Goal: Share content

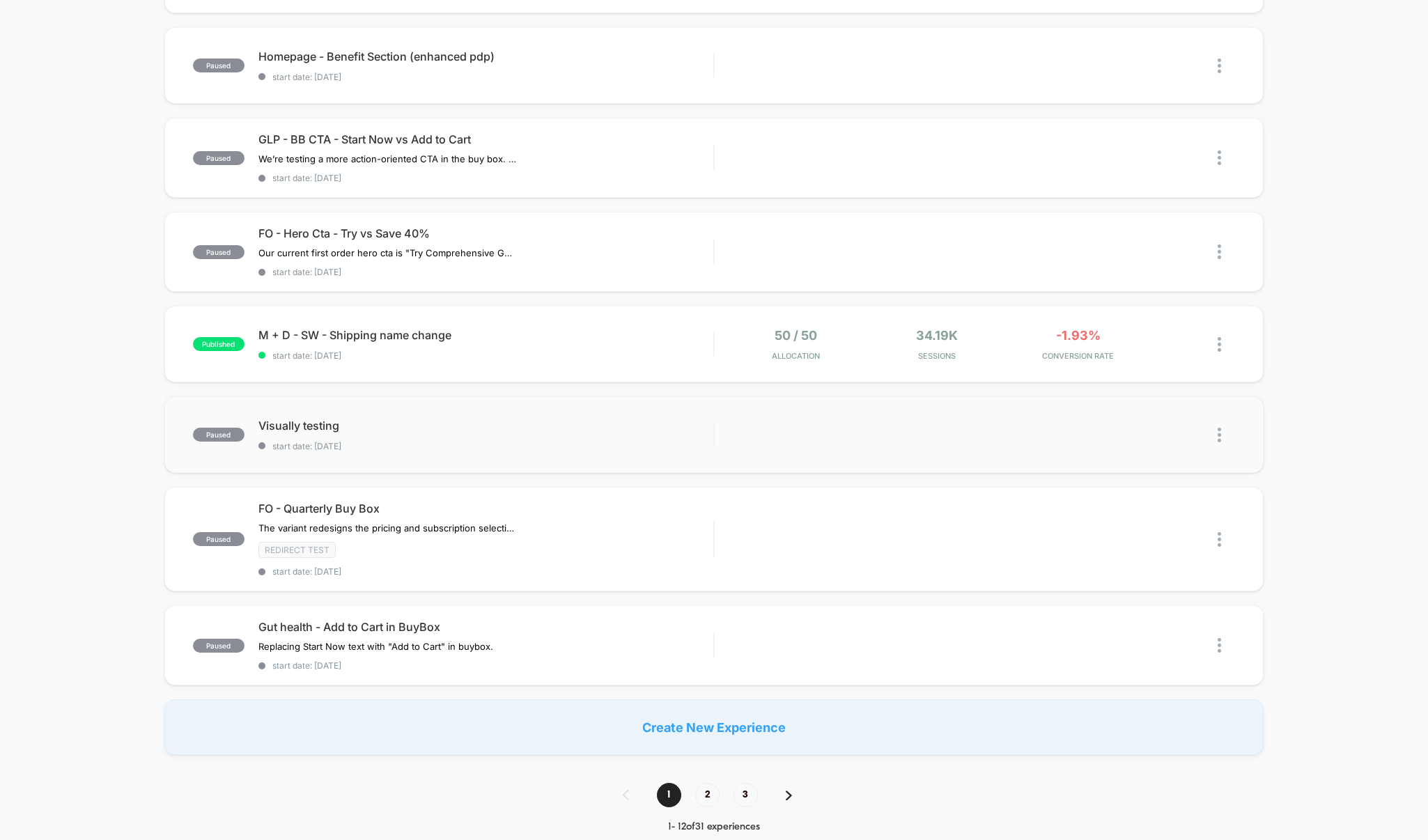
scroll to position [622, 0]
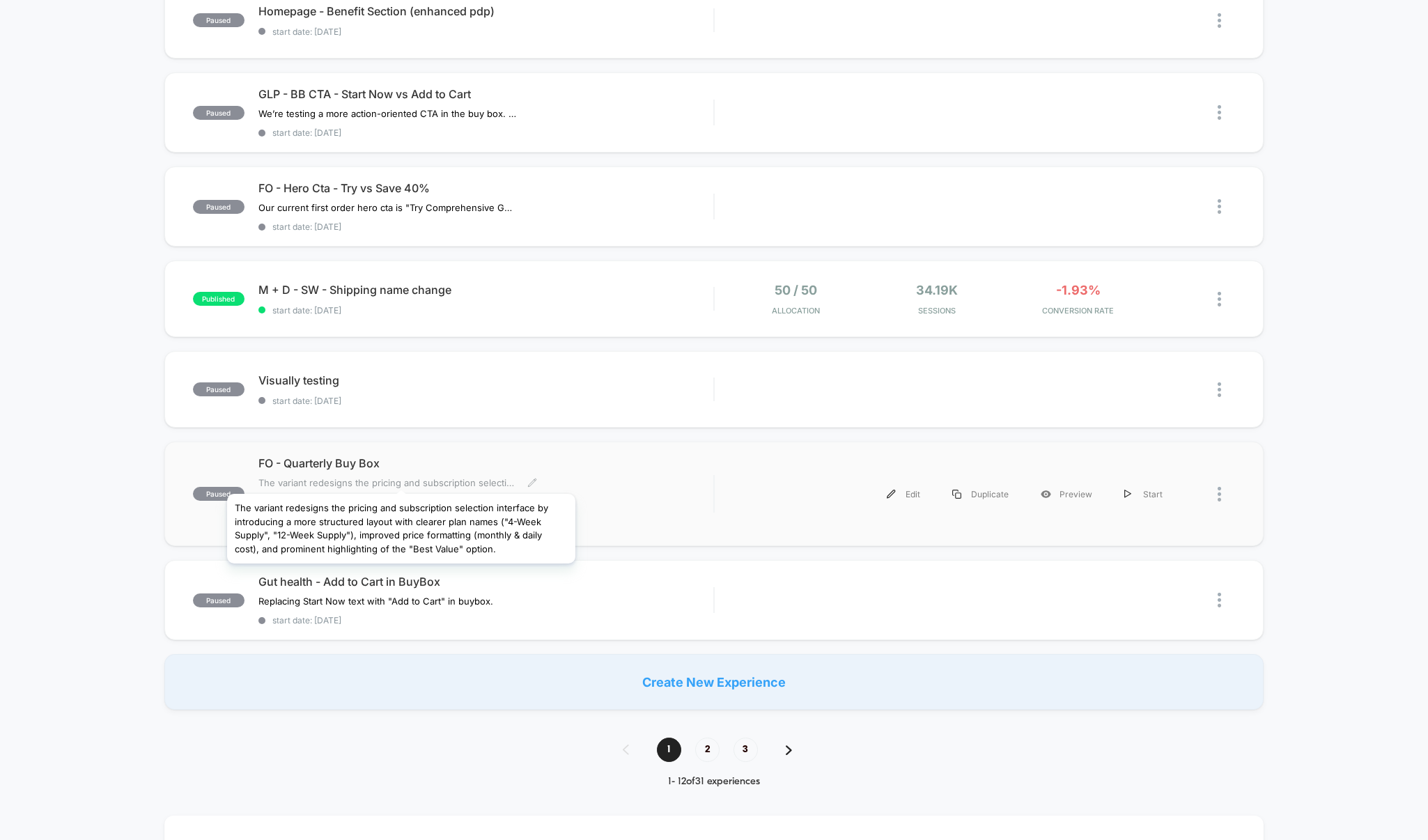
click at [401, 477] on span "The variant redesigns the pricing and subscription selection interface by intro…" at bounding box center [387, 482] width 258 height 11
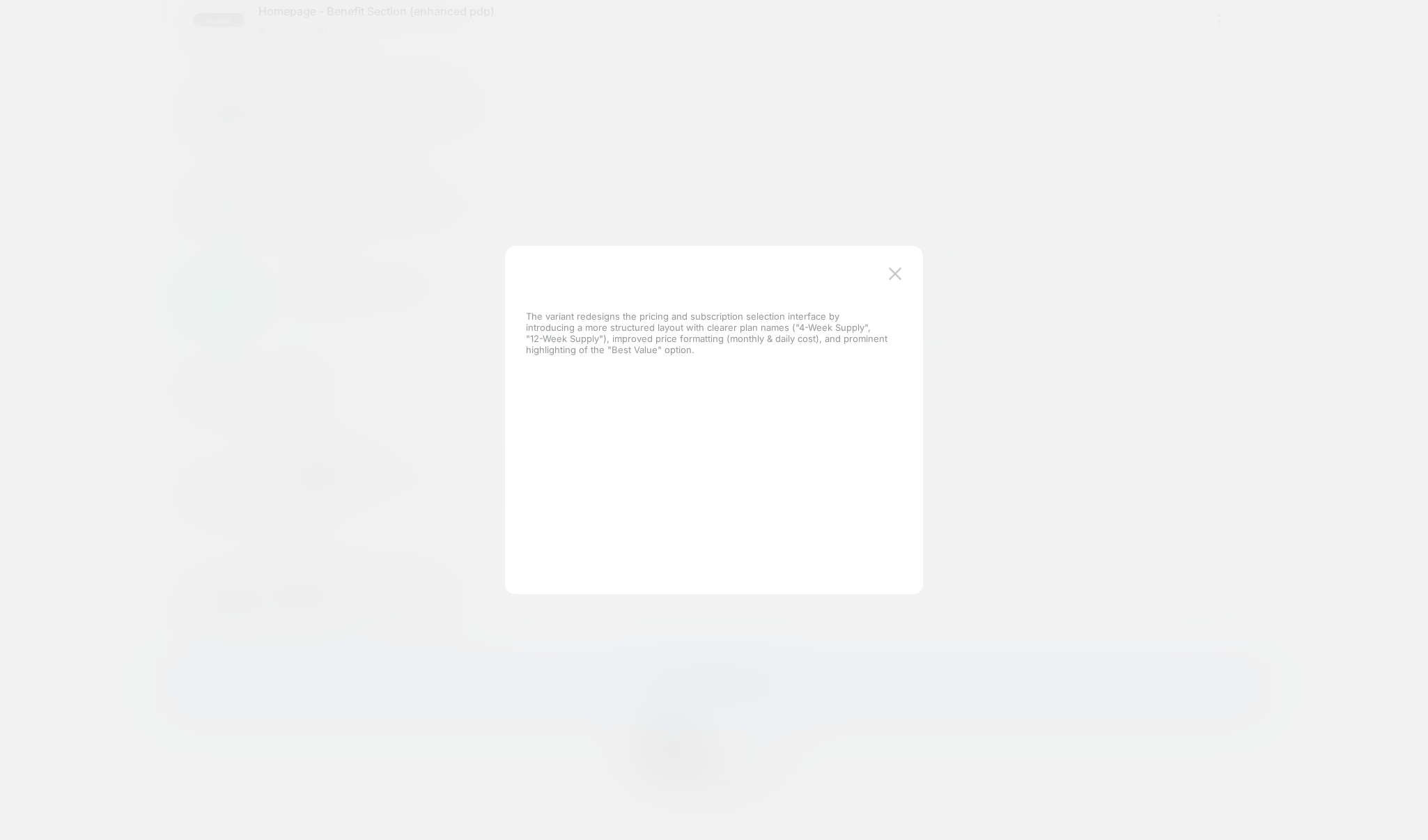
click at [326, 453] on div at bounding box center [714, 420] width 1428 height 840
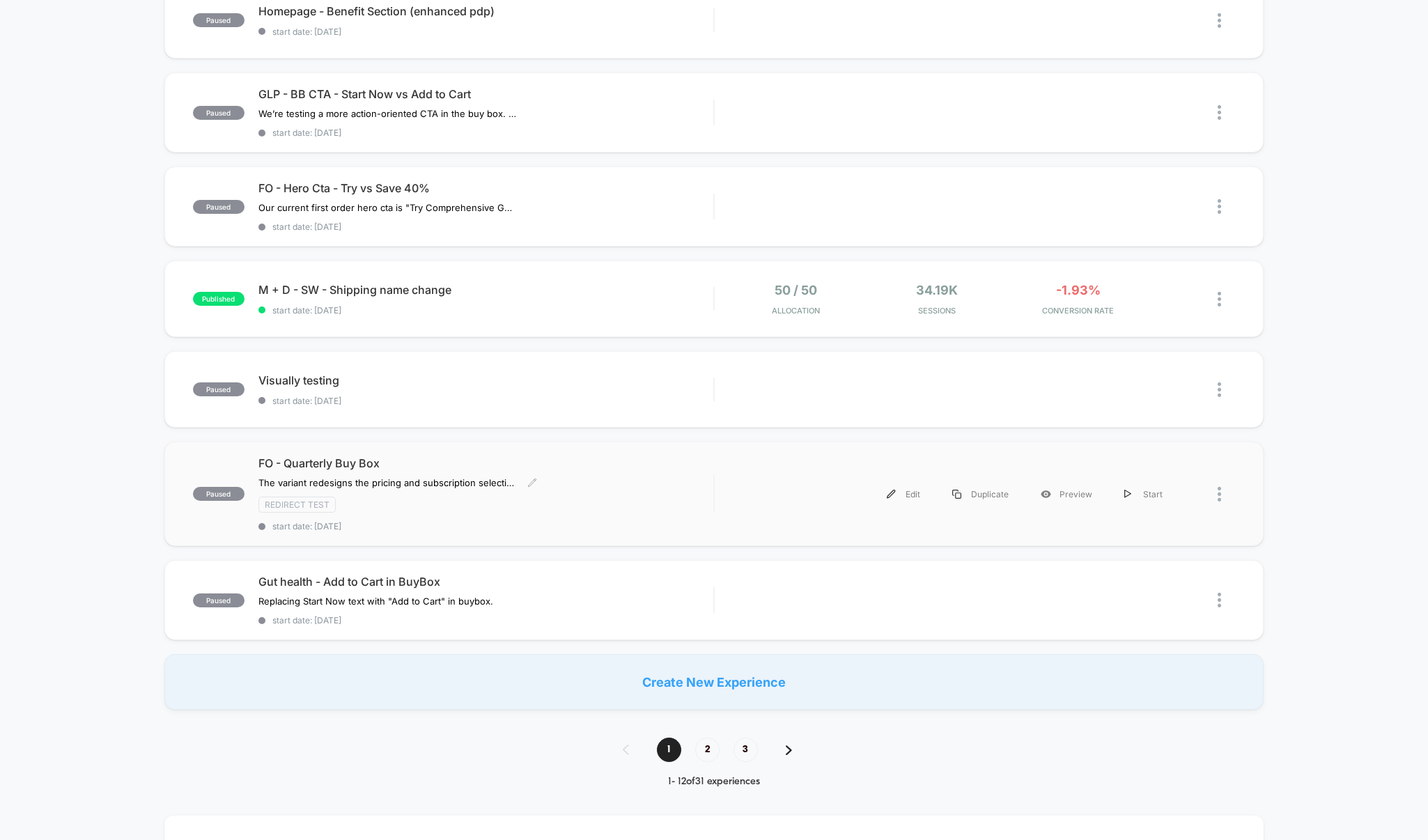
click at [298, 463] on span "FO - Quarterly Buy Box" at bounding box center [485, 463] width 455 height 14
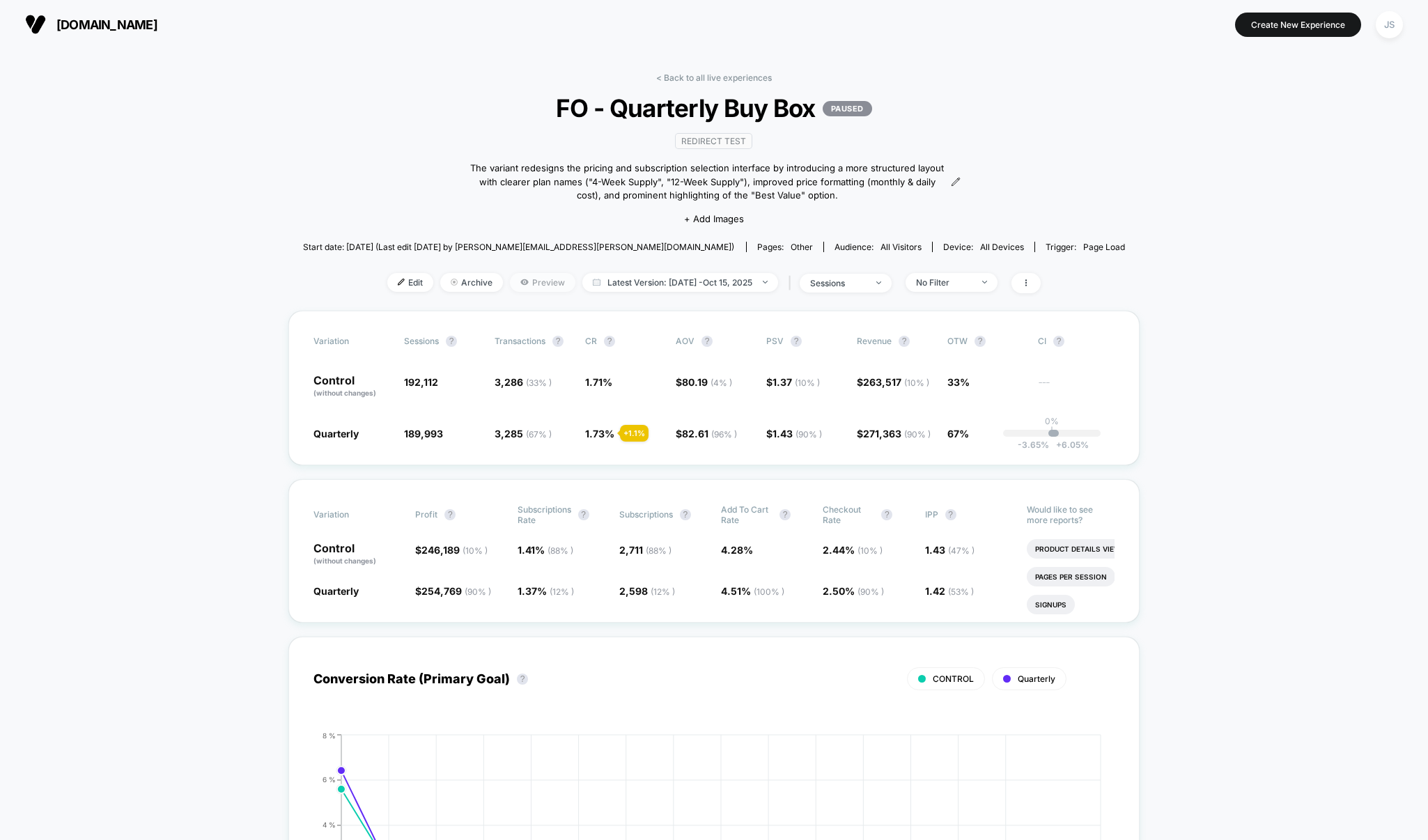
click at [521, 278] on icon at bounding box center [524, 281] width 8 height 8
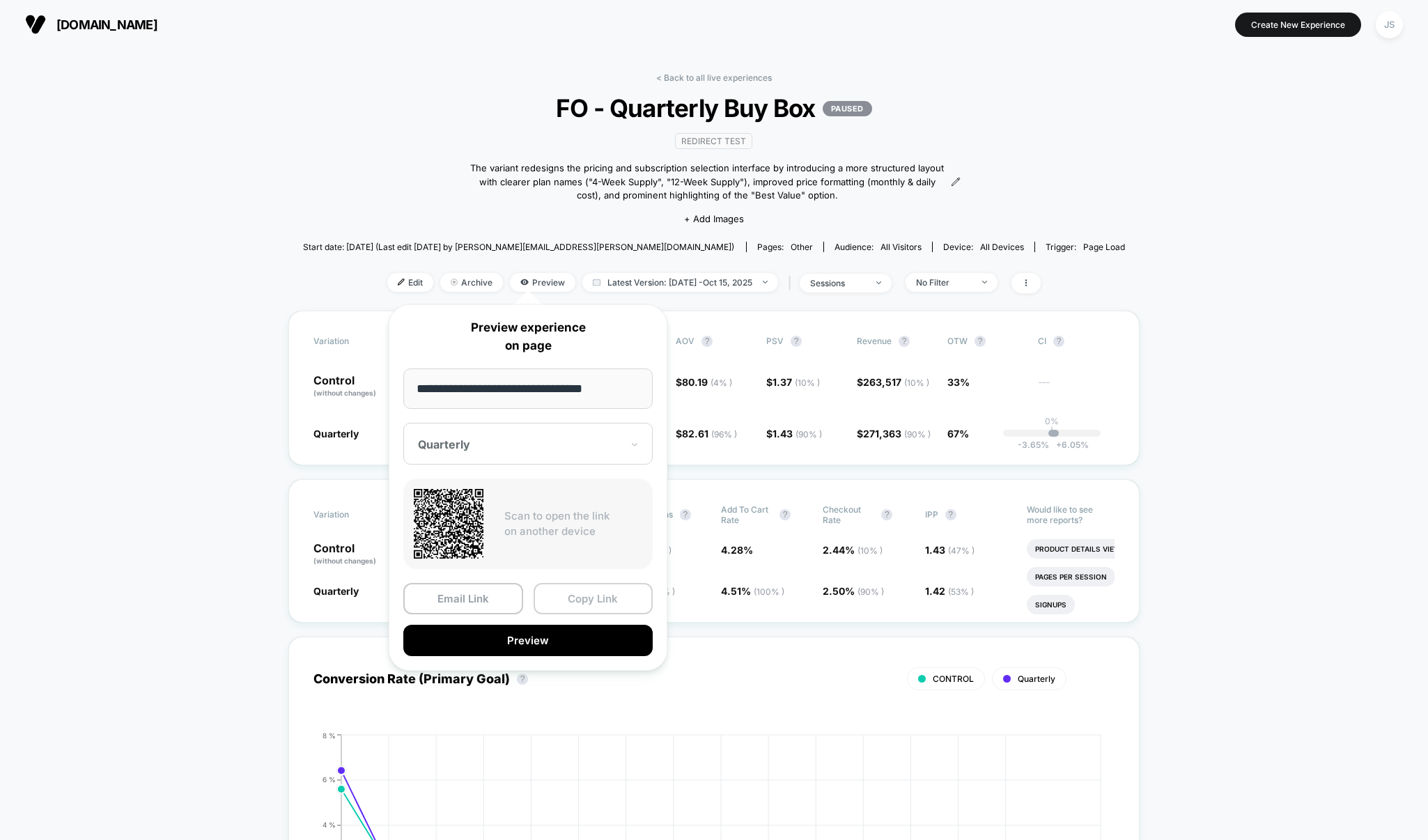
click at [574, 597] on button "Copy Link" at bounding box center [593, 599] width 120 height 32
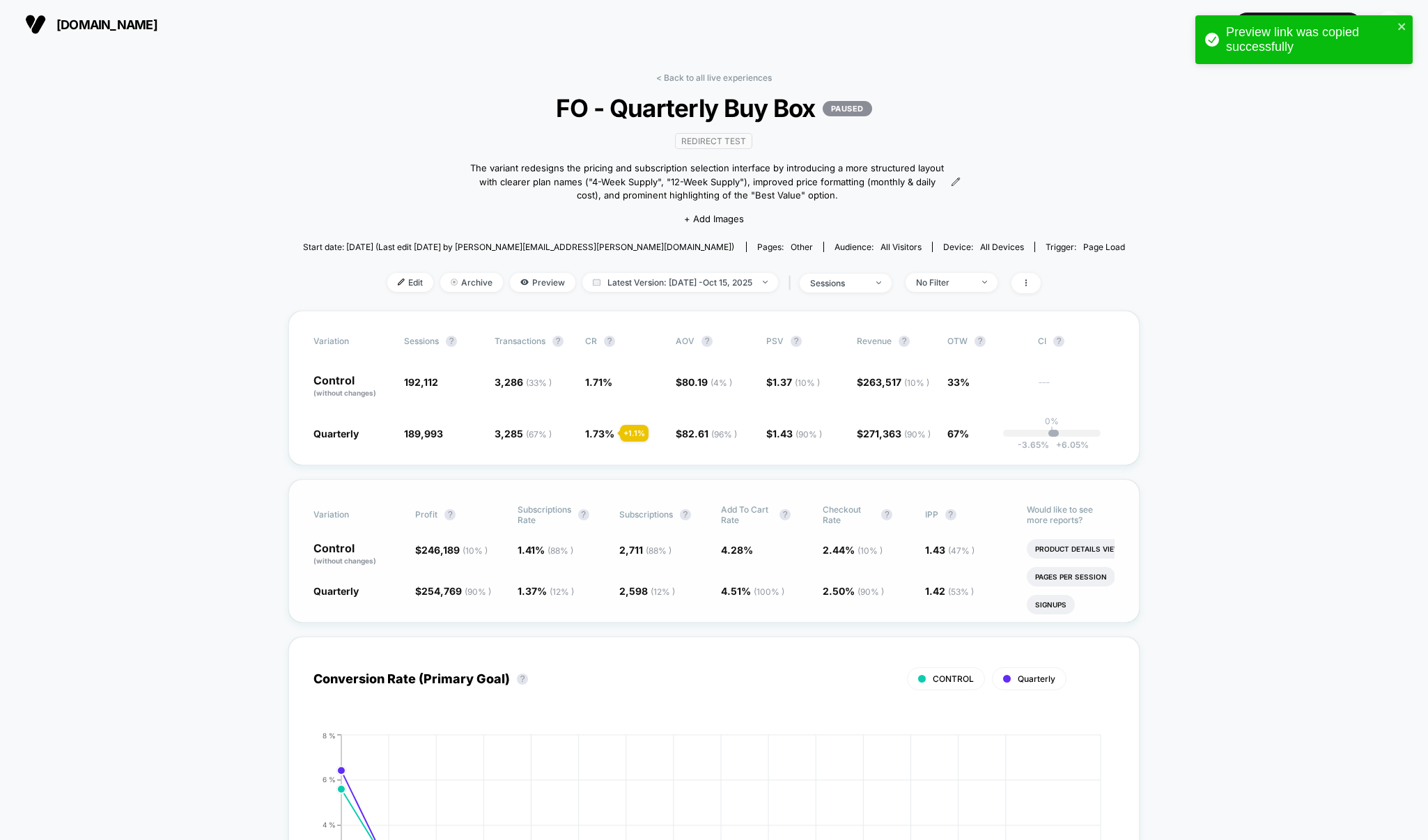
scroll to position [39, 0]
